Goal: Information Seeking & Learning: Find specific page/section

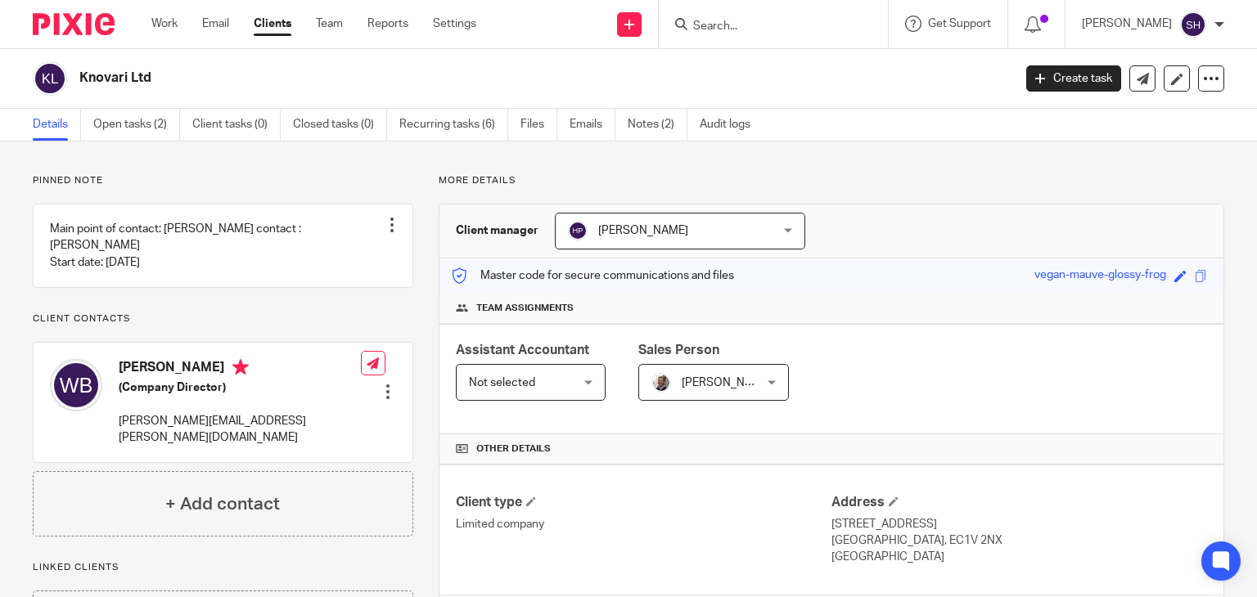
click at [722, 23] on input "Search" at bounding box center [764, 27] width 147 height 15
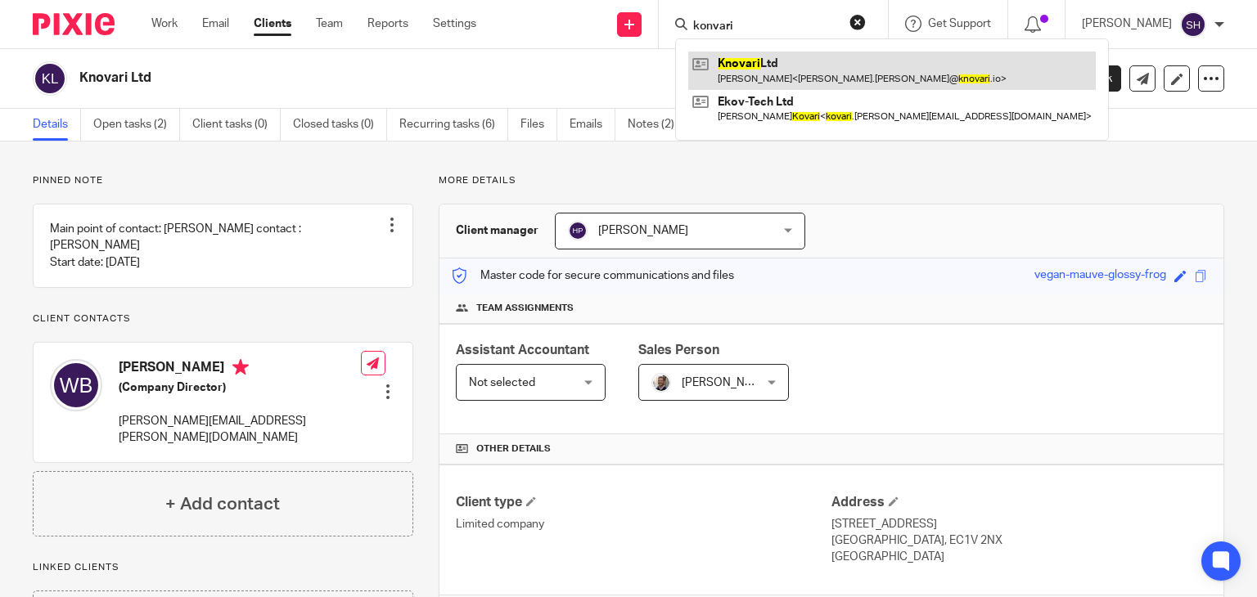
type input "konvari"
click at [763, 74] on link at bounding box center [892, 71] width 408 height 38
drag, startPoint x: 763, startPoint y: 74, endPoint x: 994, endPoint y: 83, distance: 230.9
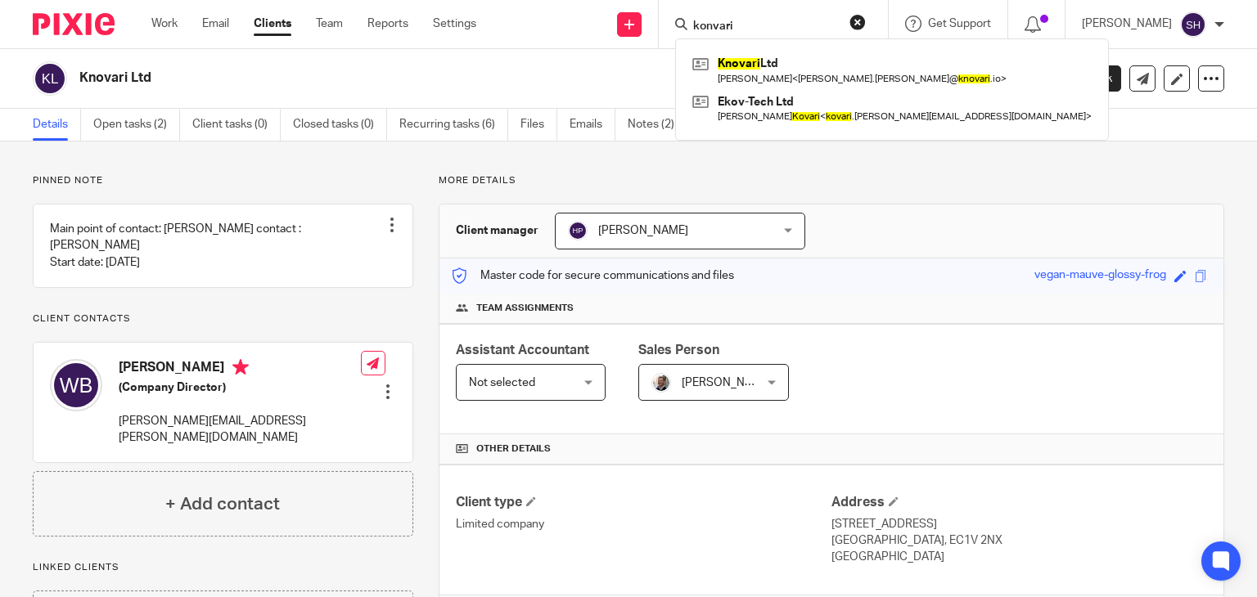
click at [767, 71] on link at bounding box center [892, 71] width 408 height 38
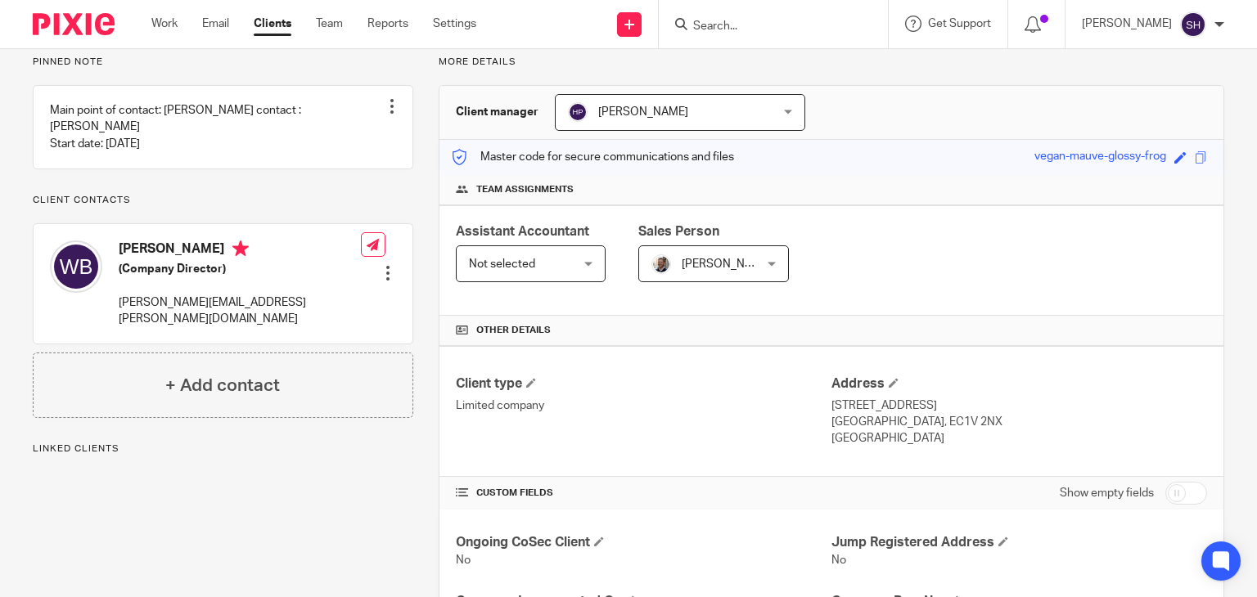
scroll to position [82, 0]
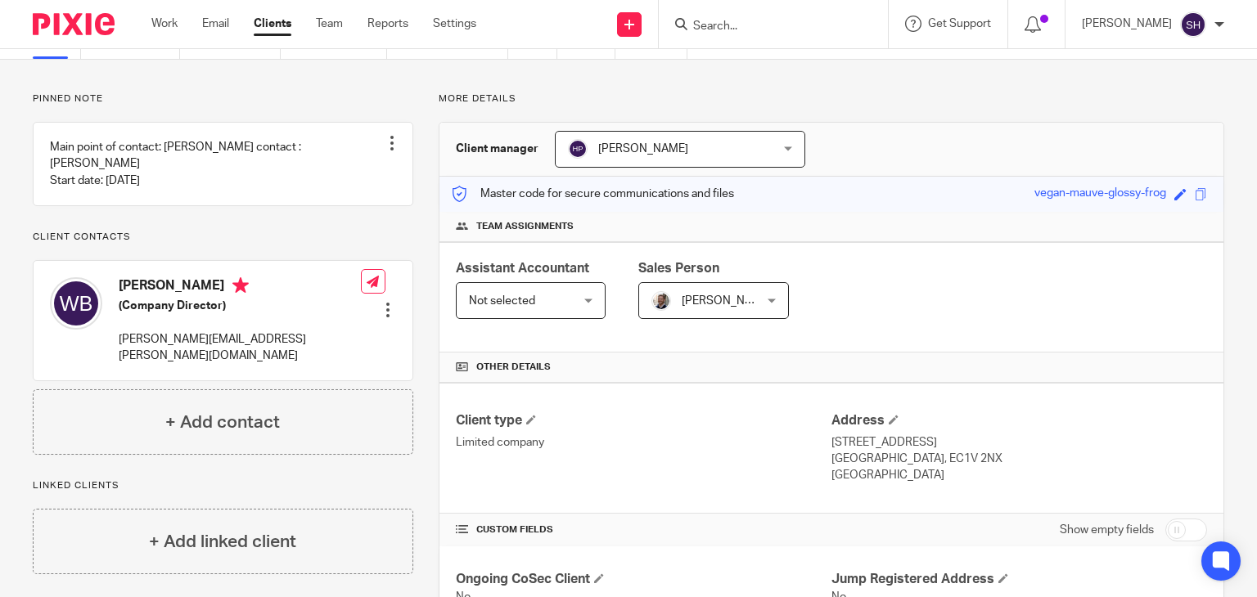
click at [786, 142] on div "Hely Patel Hely Patel" at bounding box center [680, 149] width 250 height 37
click at [854, 91] on div "Pinned note Main point of contact: Wesley Payroll contact : Wesley Start date: …" at bounding box center [628, 538] width 1257 height 957
click at [741, 30] on input "Search" at bounding box center [764, 27] width 147 height 15
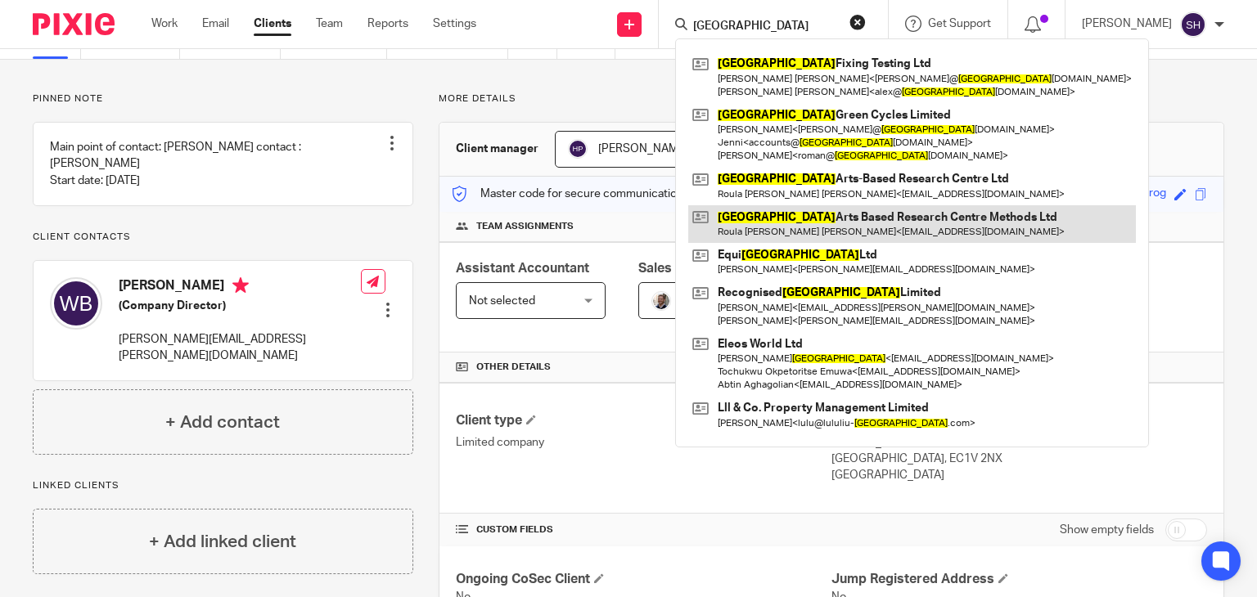
type input "london"
click at [832, 222] on link at bounding box center [912, 224] width 448 height 38
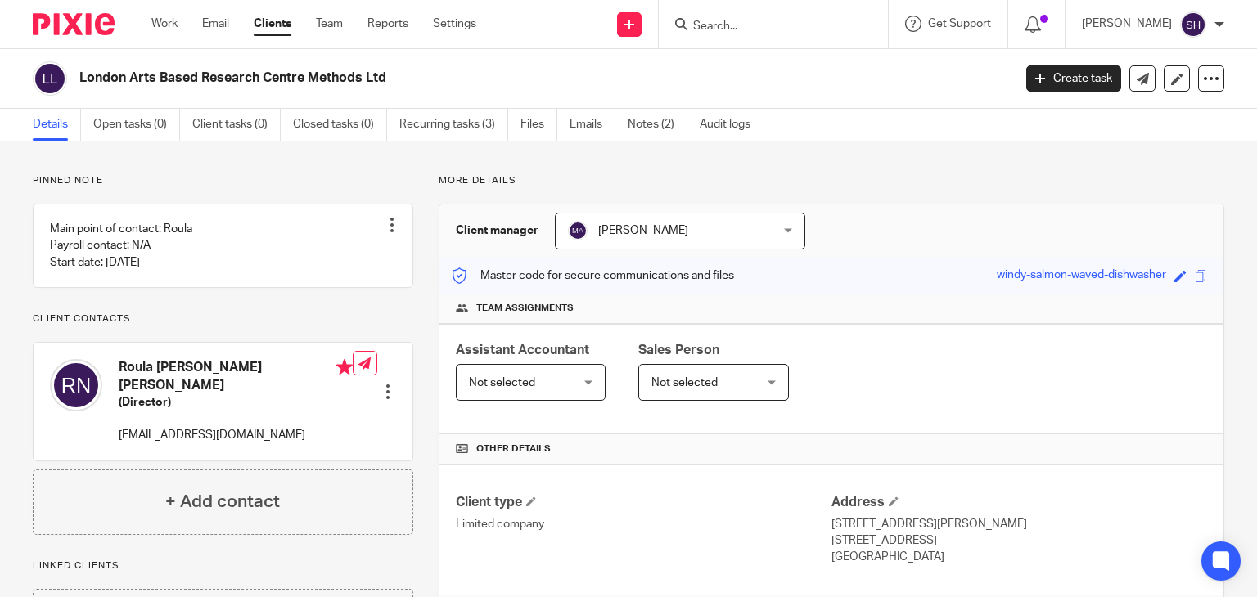
click at [728, 35] on div at bounding box center [773, 24] width 229 height 48
click at [727, 29] on input "Search" at bounding box center [764, 27] width 147 height 15
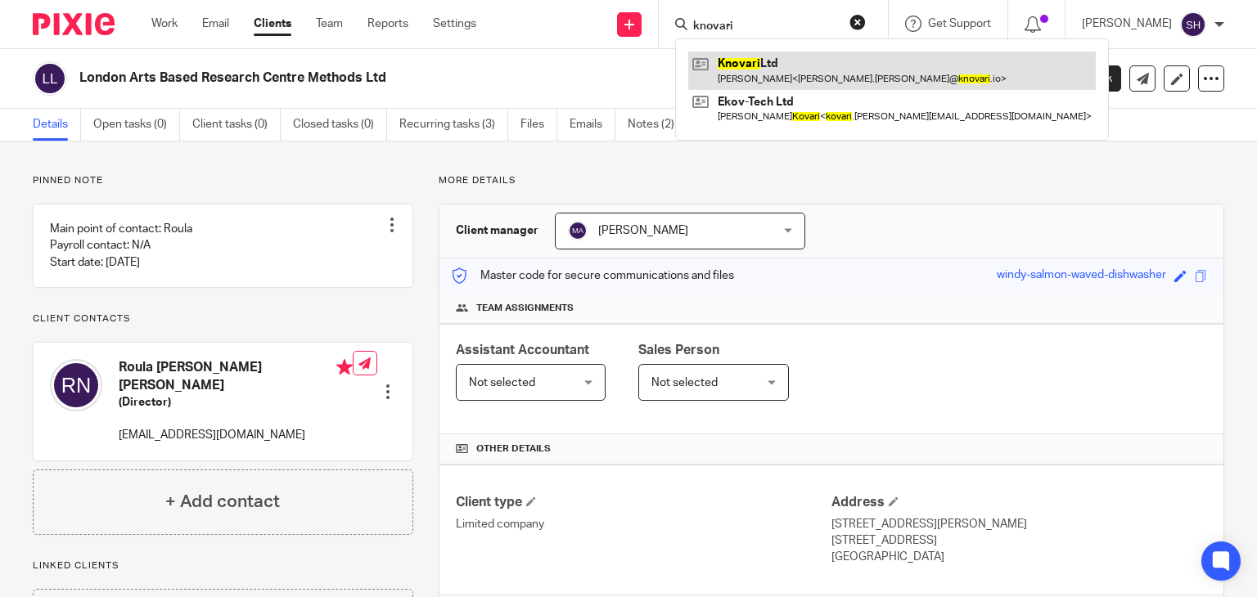
type input "knovari"
click at [774, 76] on link at bounding box center [892, 71] width 408 height 38
click at [774, 75] on link at bounding box center [892, 71] width 408 height 38
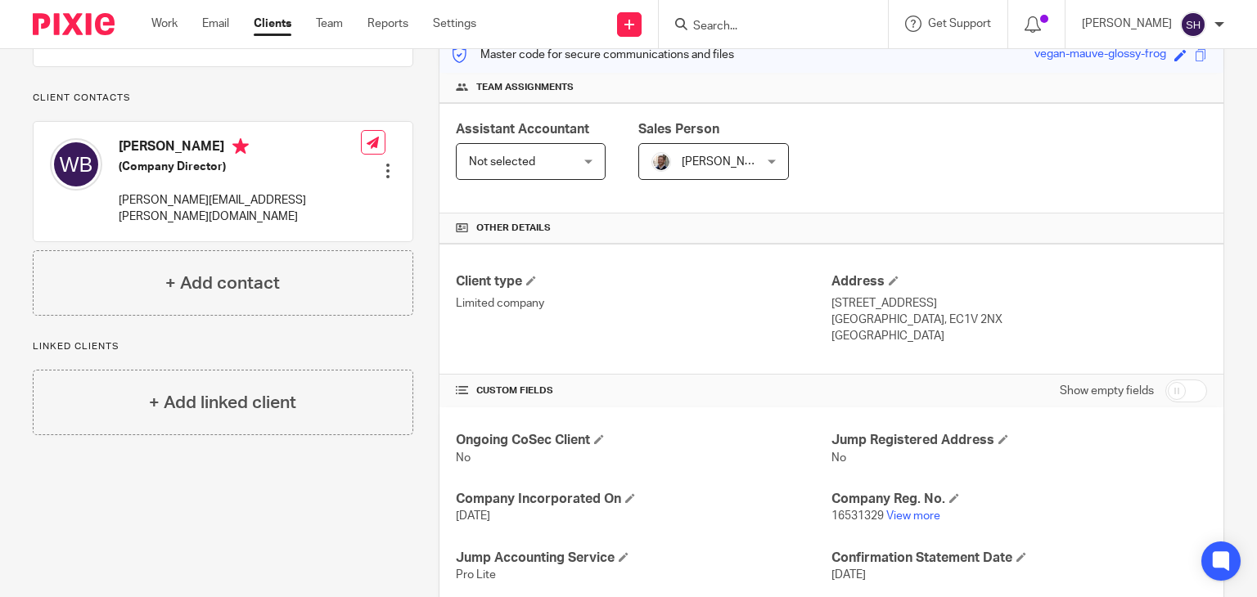
scroll to position [8, 0]
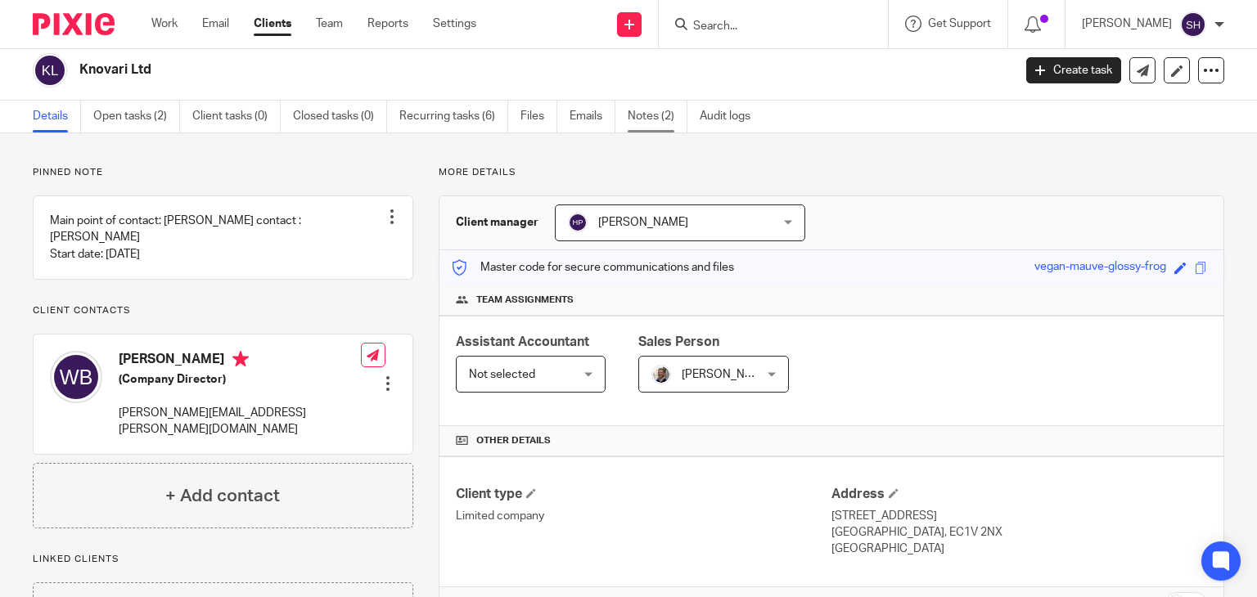
click at [650, 119] on link "Notes (2)" at bounding box center [658, 117] width 60 height 32
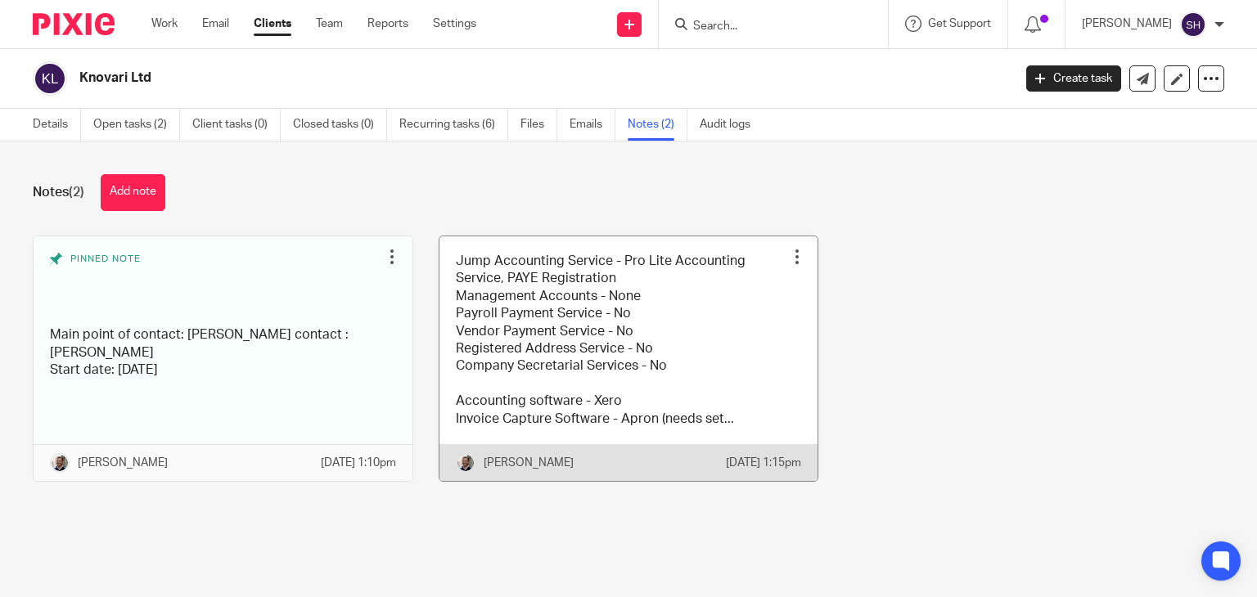
click at [592, 353] on link at bounding box center [628, 358] width 379 height 245
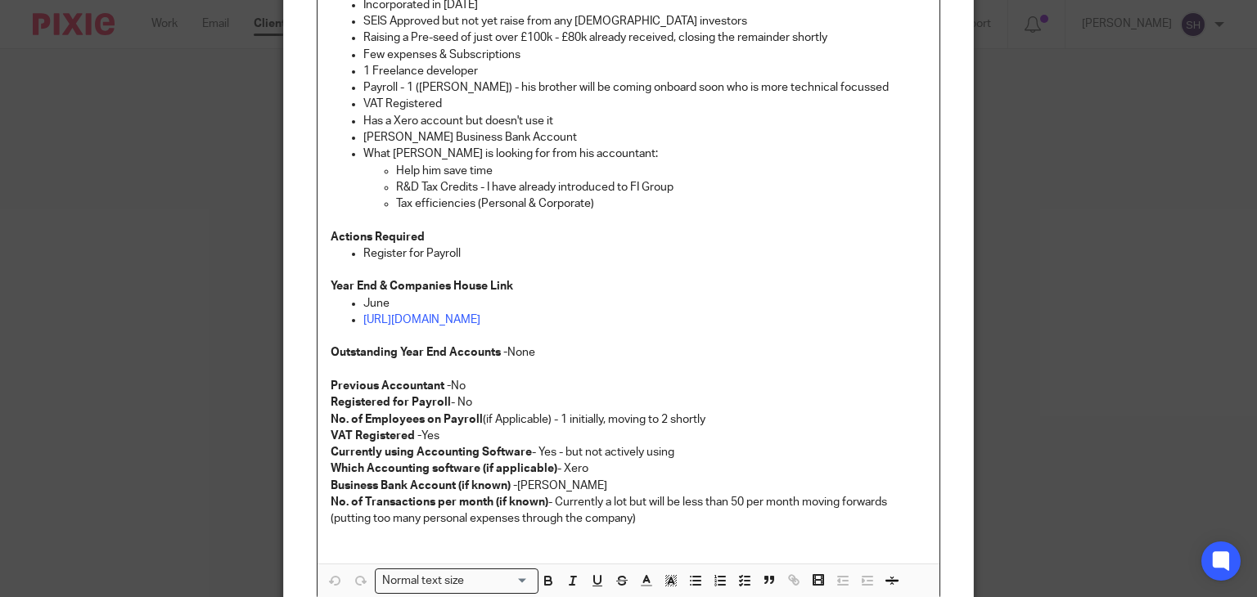
scroll to position [609, 0]
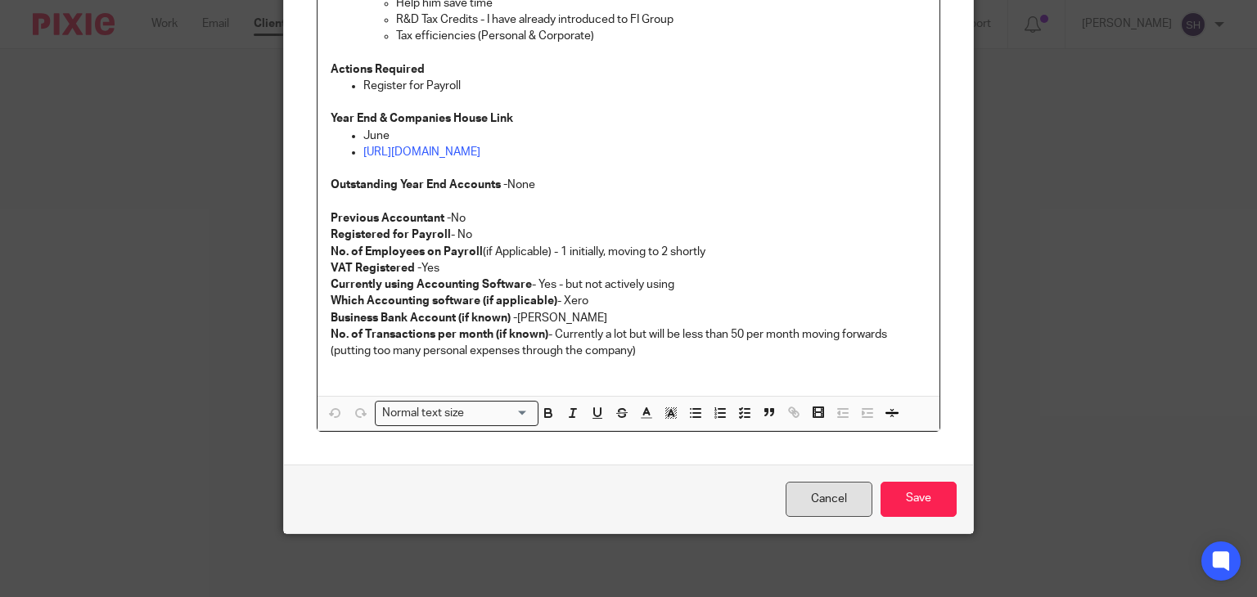
click at [812, 489] on link "Cancel" at bounding box center [829, 499] width 87 height 35
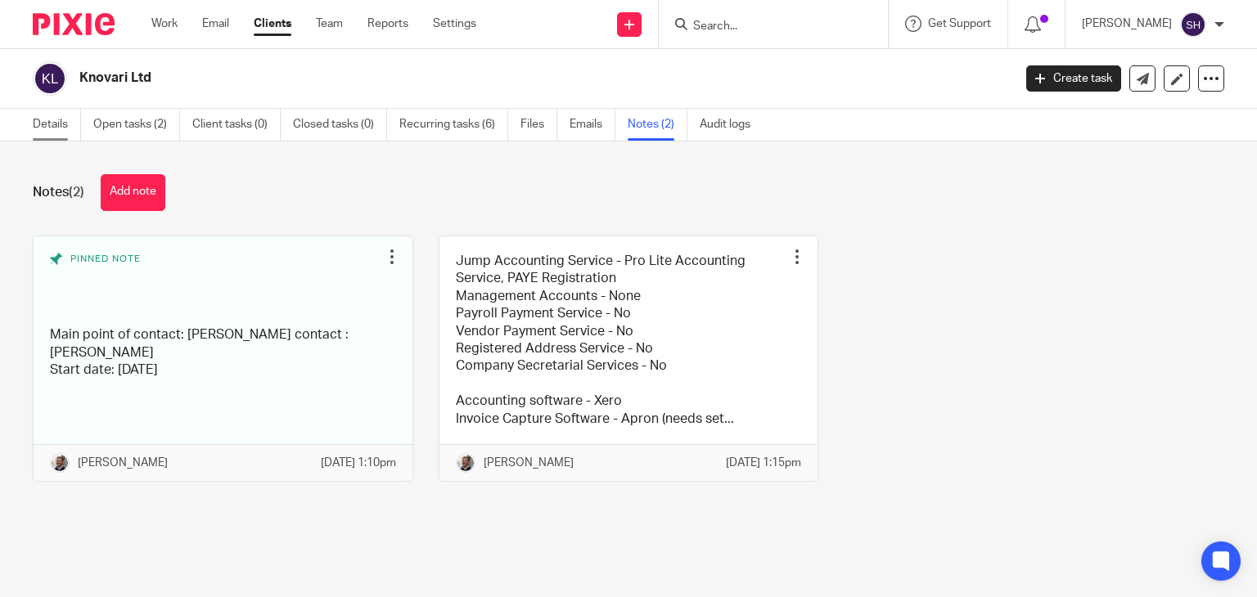
click at [56, 119] on link "Details" at bounding box center [57, 125] width 48 height 32
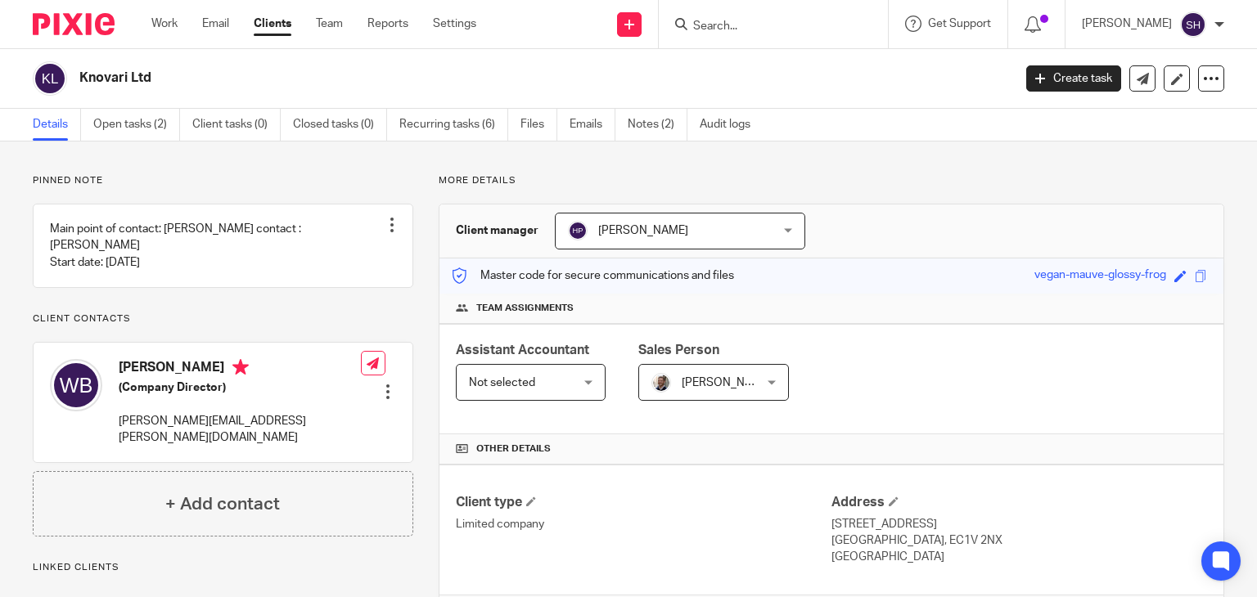
scroll to position [499, 0]
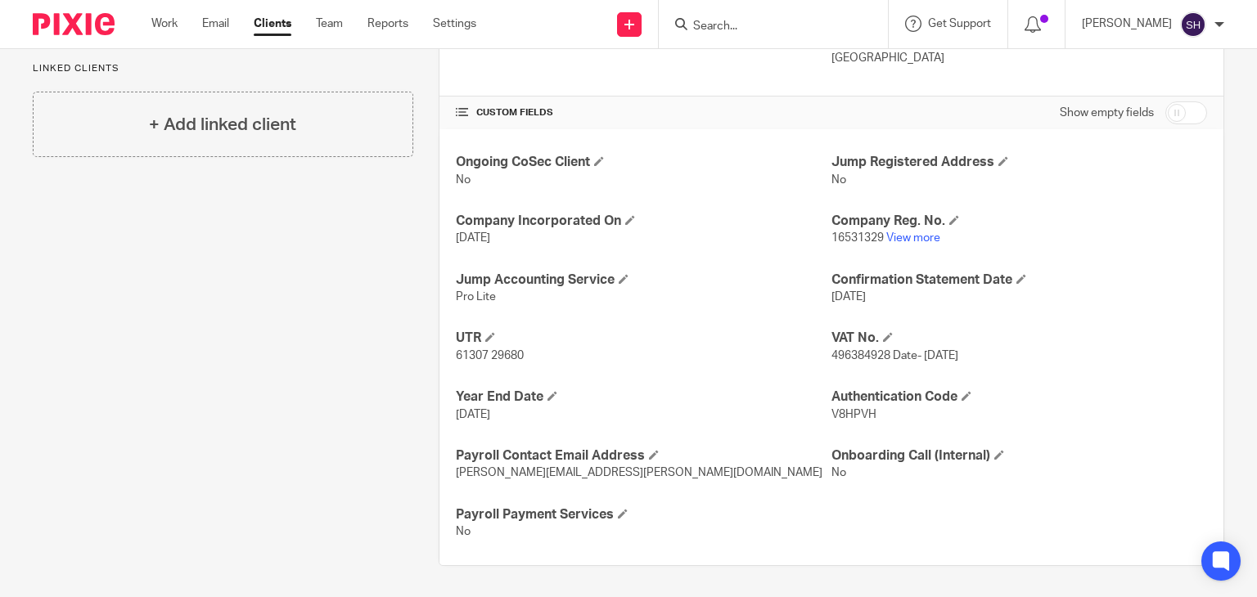
click at [733, 25] on input "Search" at bounding box center [764, 27] width 147 height 15
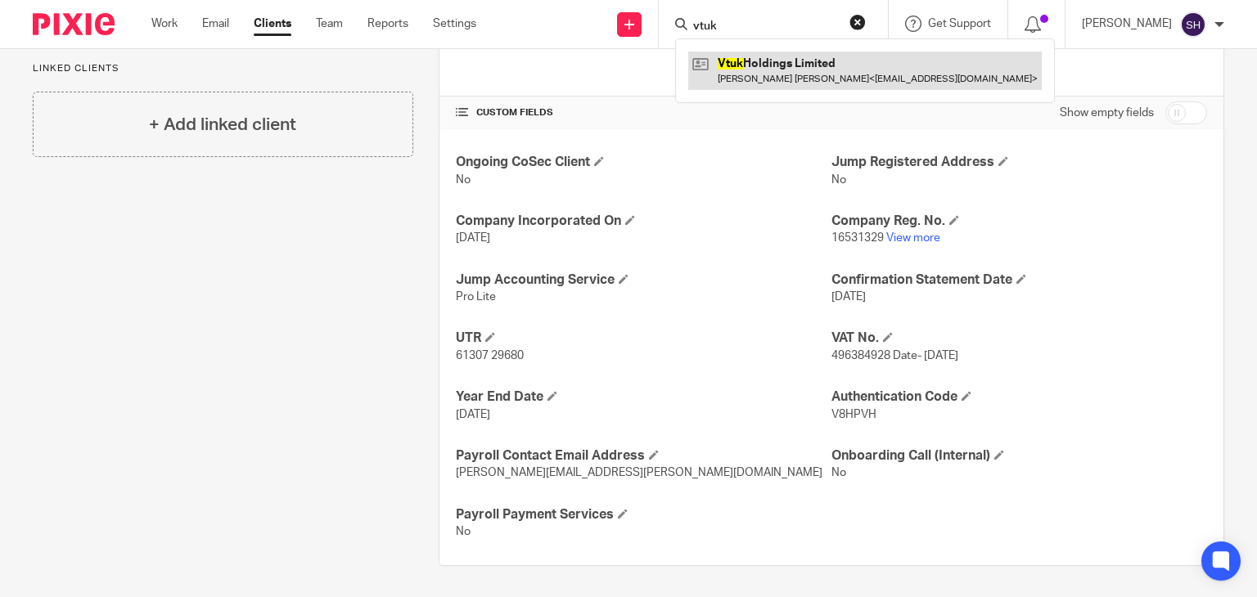
type input "vtuk"
click at [783, 65] on link at bounding box center [865, 71] width 354 height 38
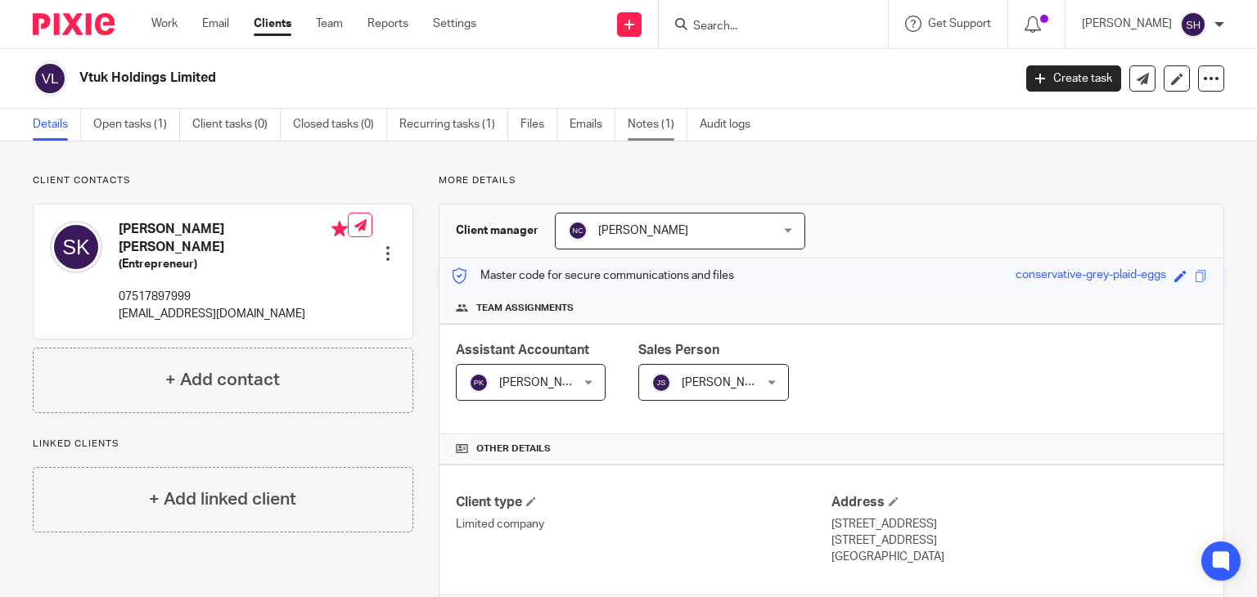
click at [642, 119] on link "Notes (1)" at bounding box center [658, 125] width 60 height 32
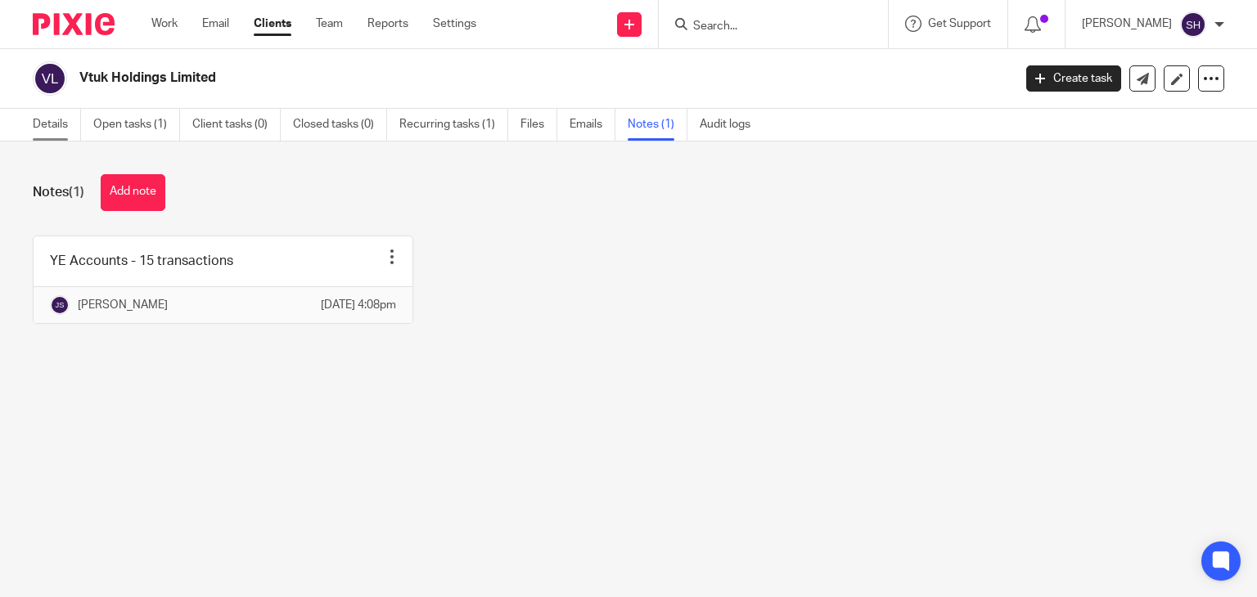
click at [39, 124] on link "Details" at bounding box center [57, 125] width 48 height 32
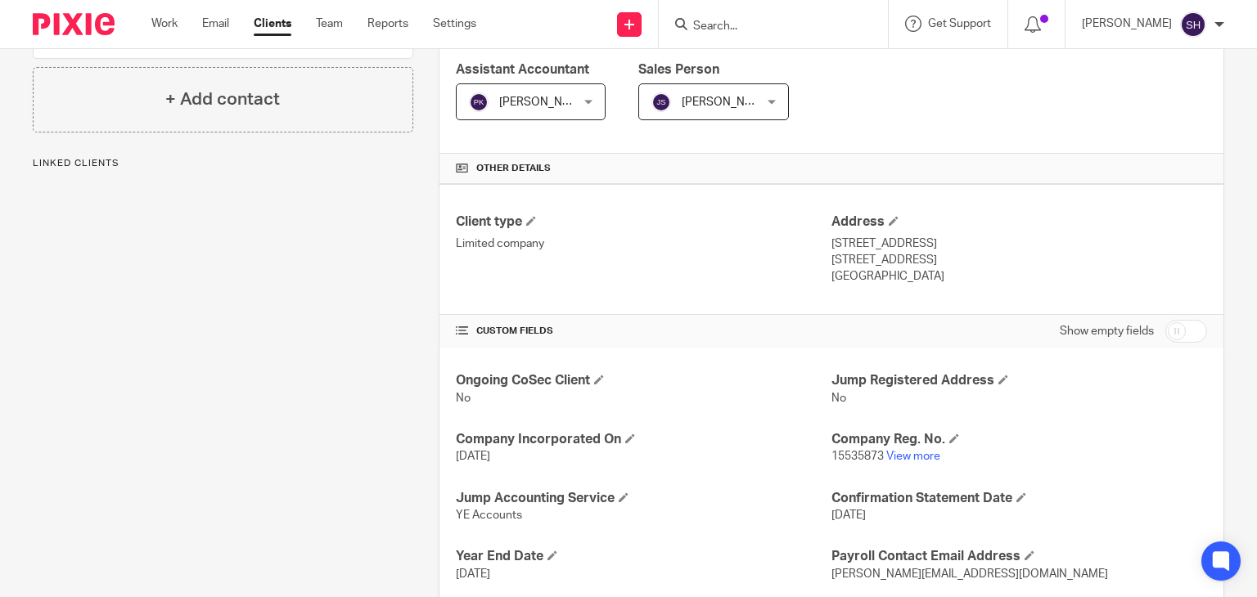
scroll to position [381, 0]
